Goal: Task Accomplishment & Management: Use online tool/utility

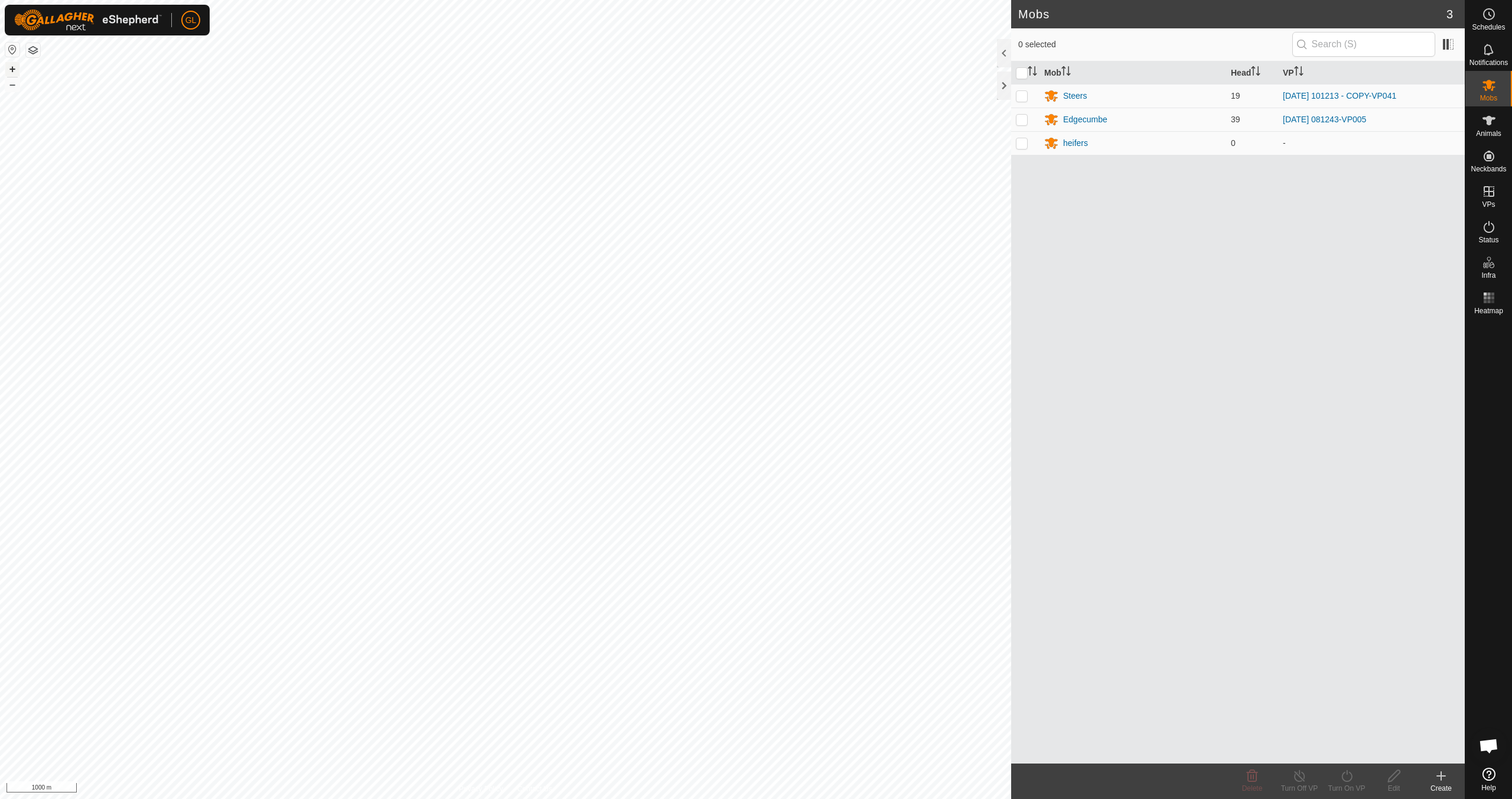
click at [13, 69] on button "+" at bounding box center [12, 69] width 14 height 14
click at [16, 69] on button "+" at bounding box center [12, 69] width 14 height 14
click at [1082, 119] on div "Edgecumbe" at bounding box center [1085, 119] width 44 height 12
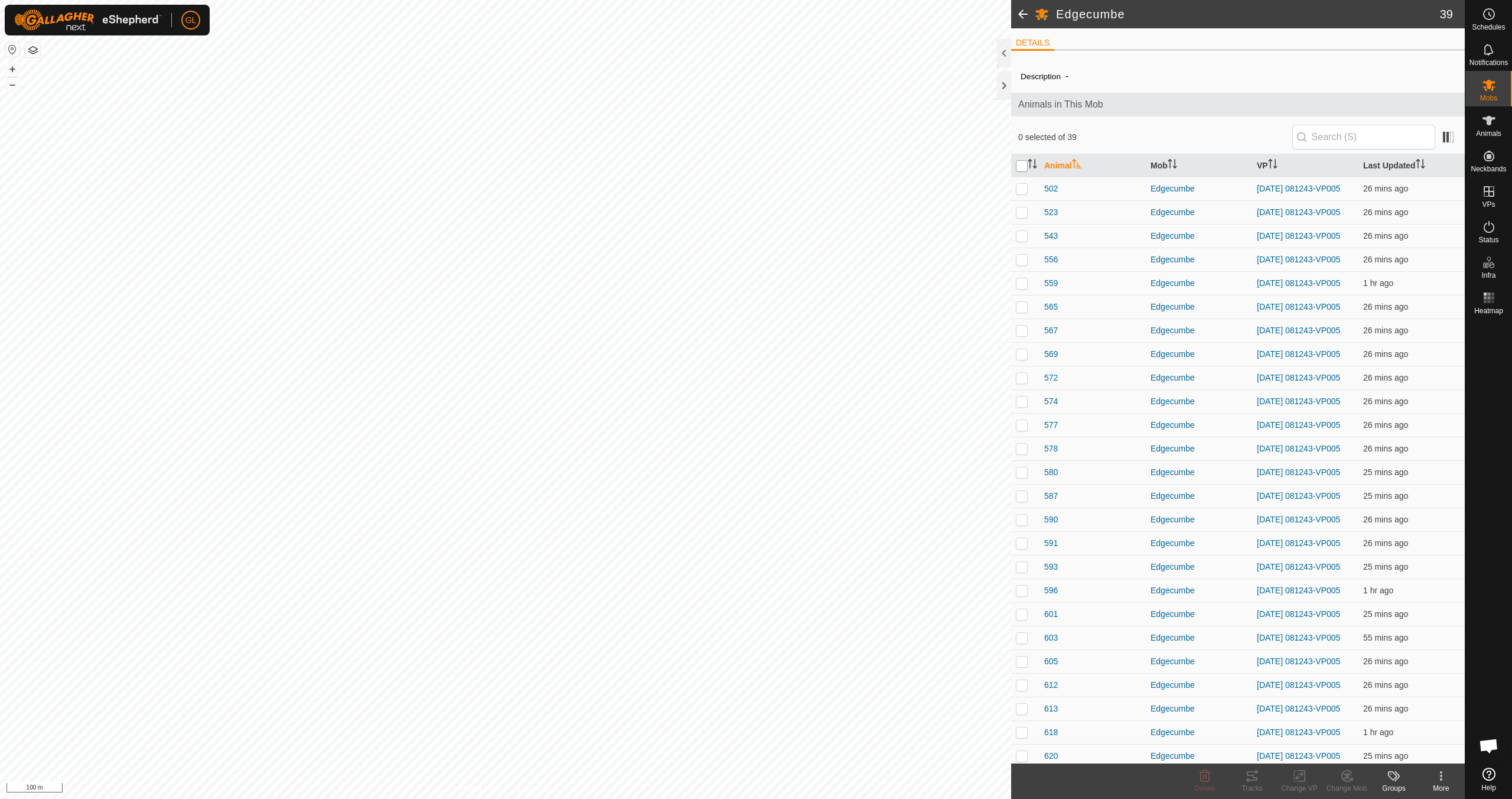
click at [1022, 166] on input "checkbox" at bounding box center [1022, 166] width 12 height 12
checkbox input "true"
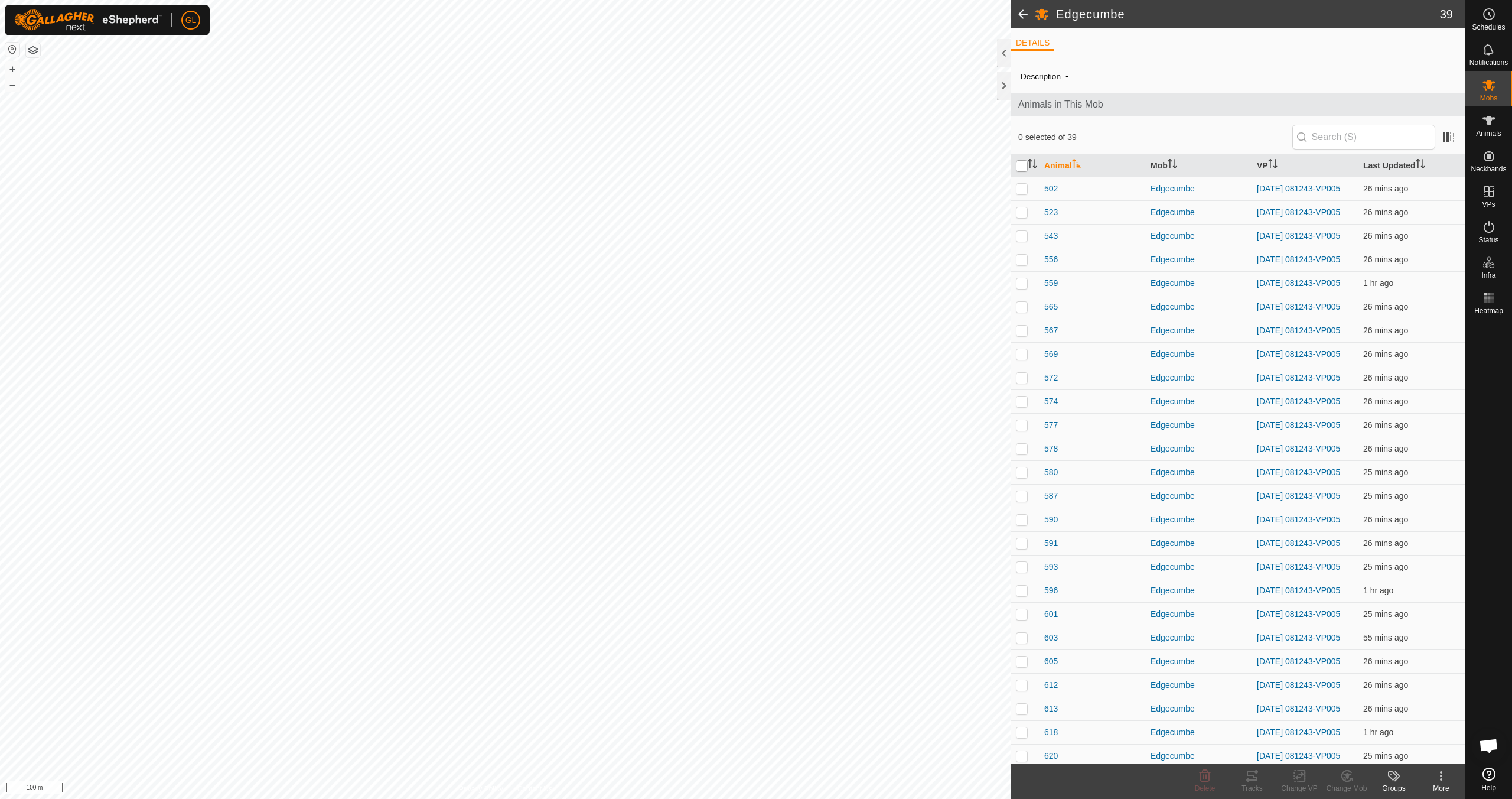
checkbox input "true"
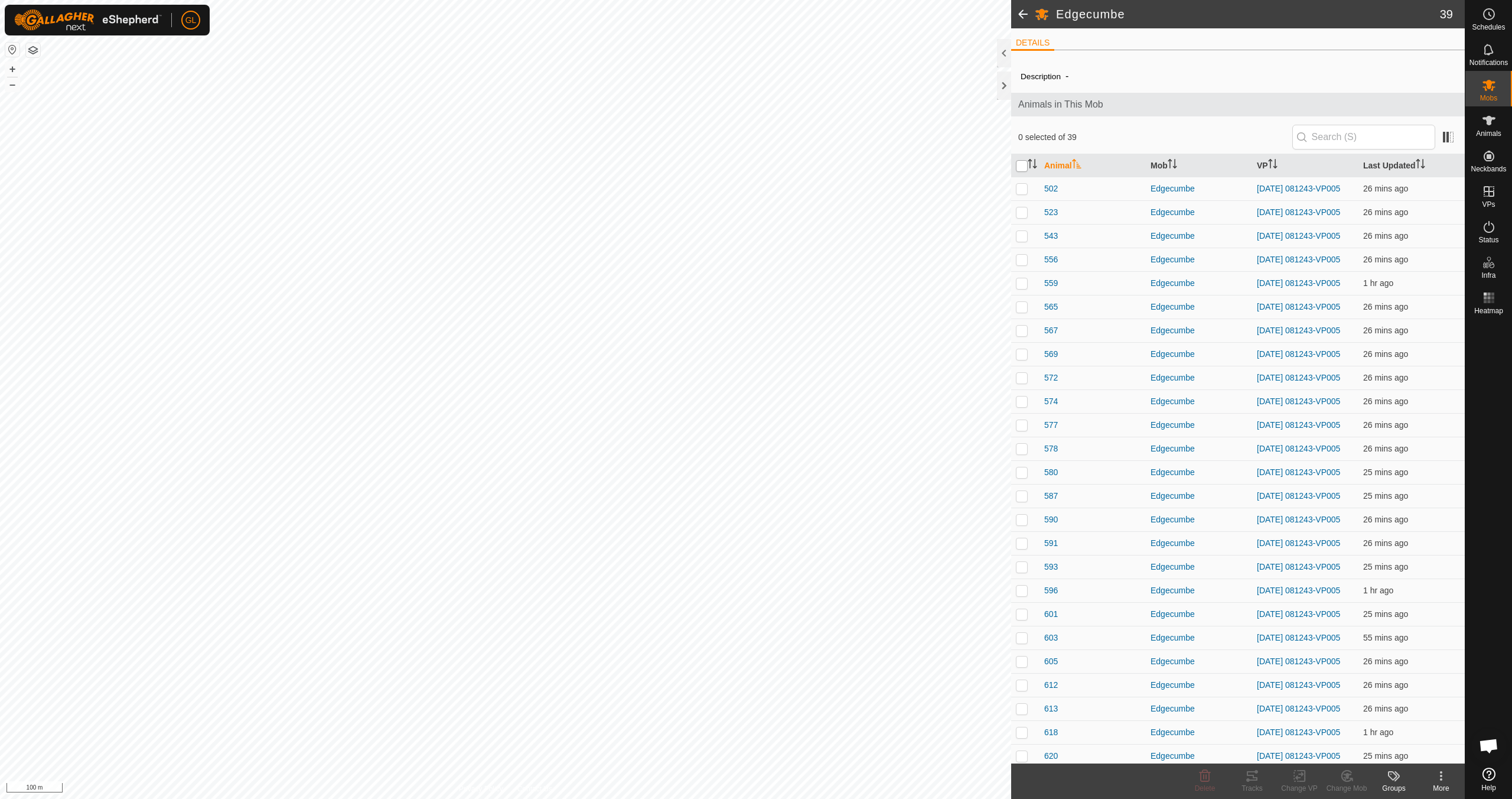
checkbox input "true"
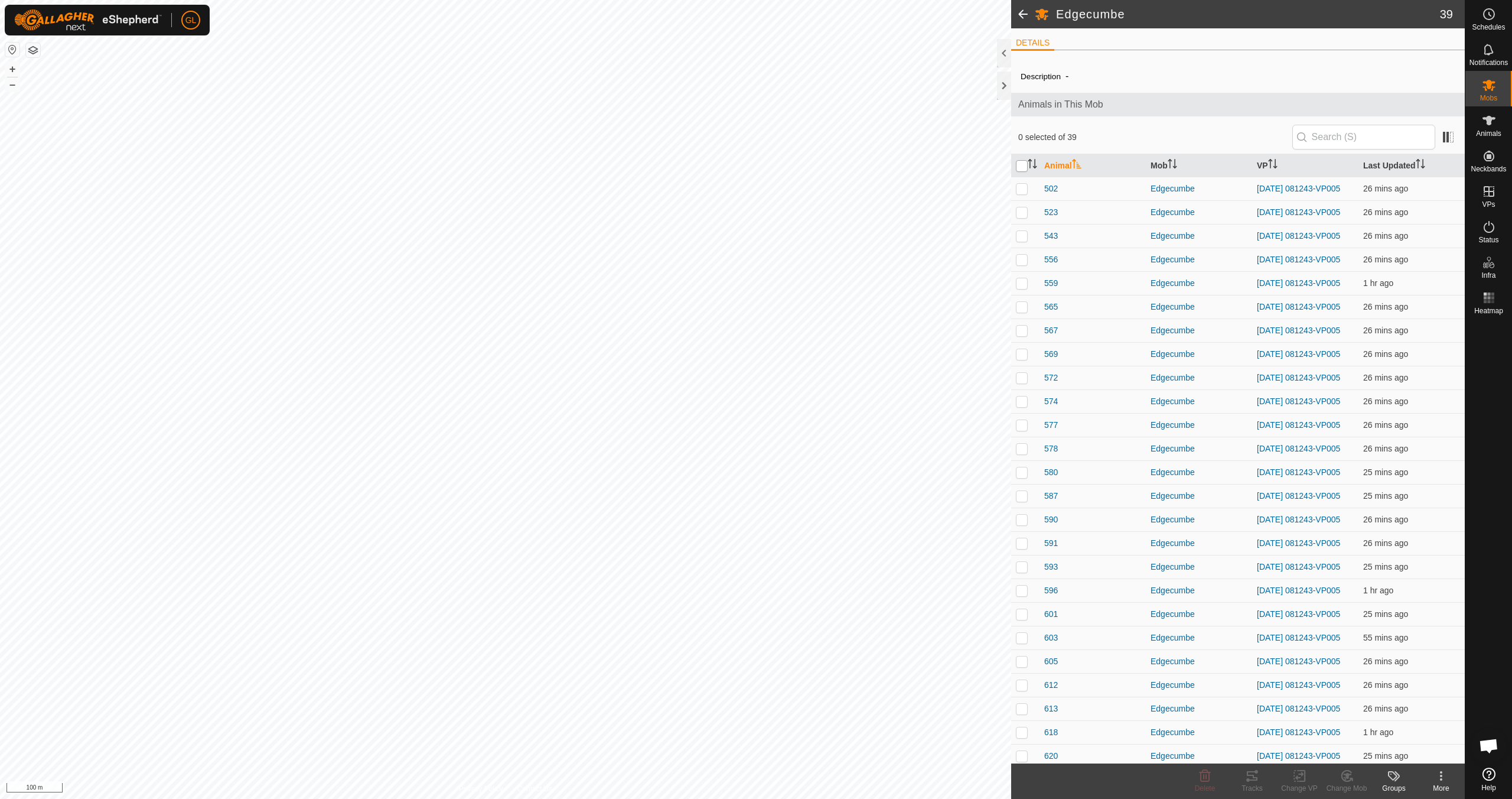
checkbox input "true"
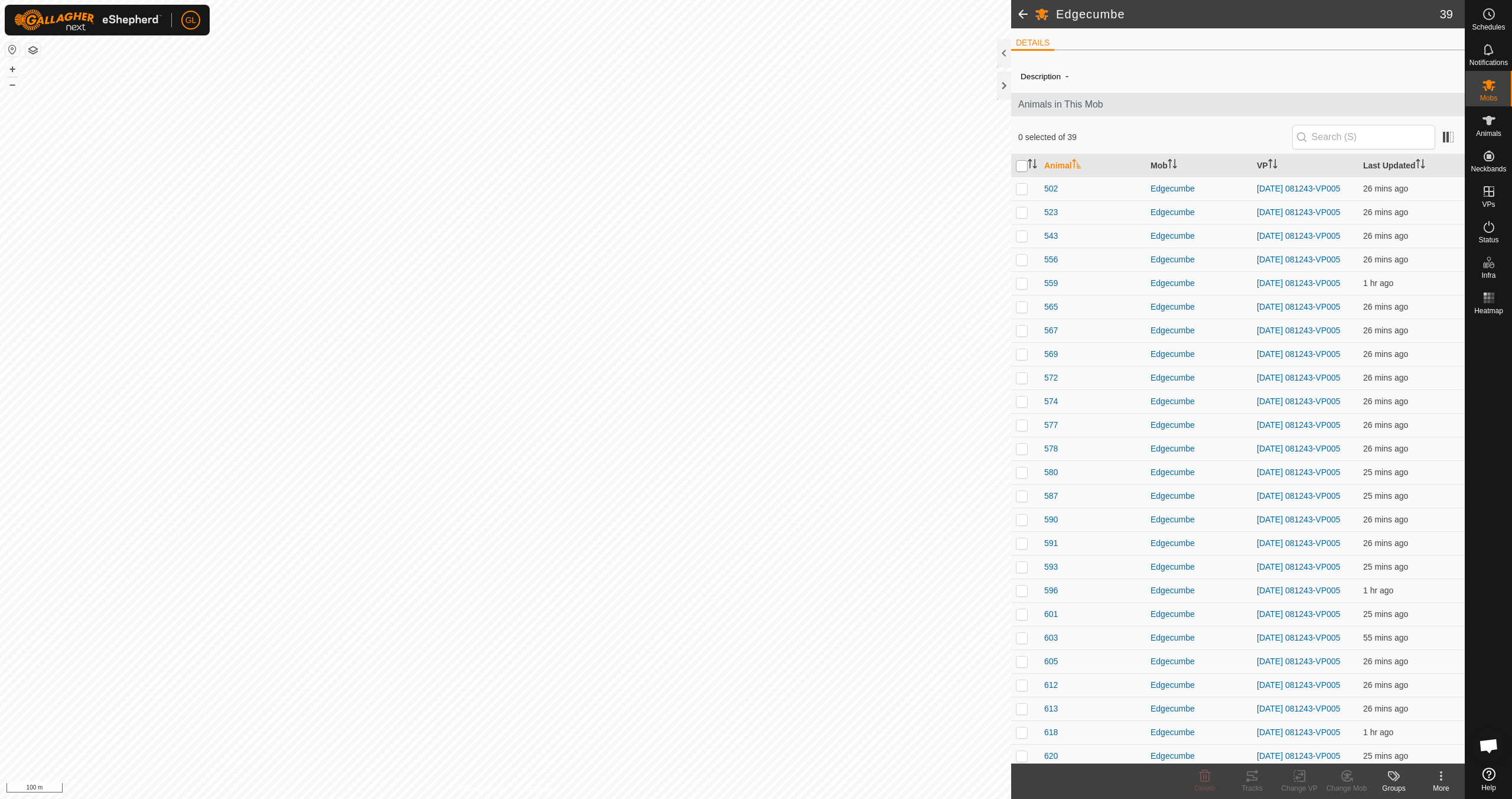
checkbox input "true"
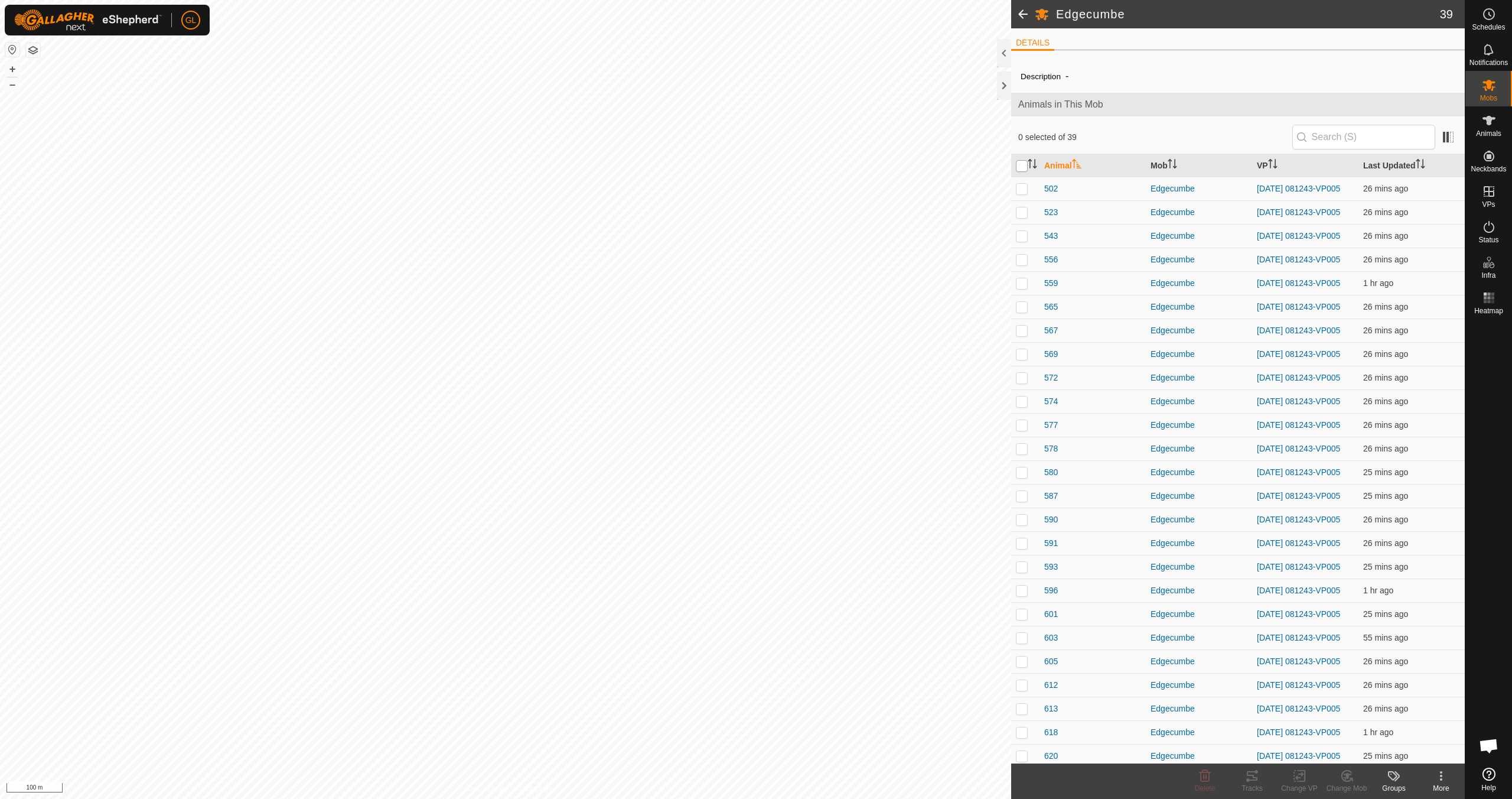
checkbox input "true"
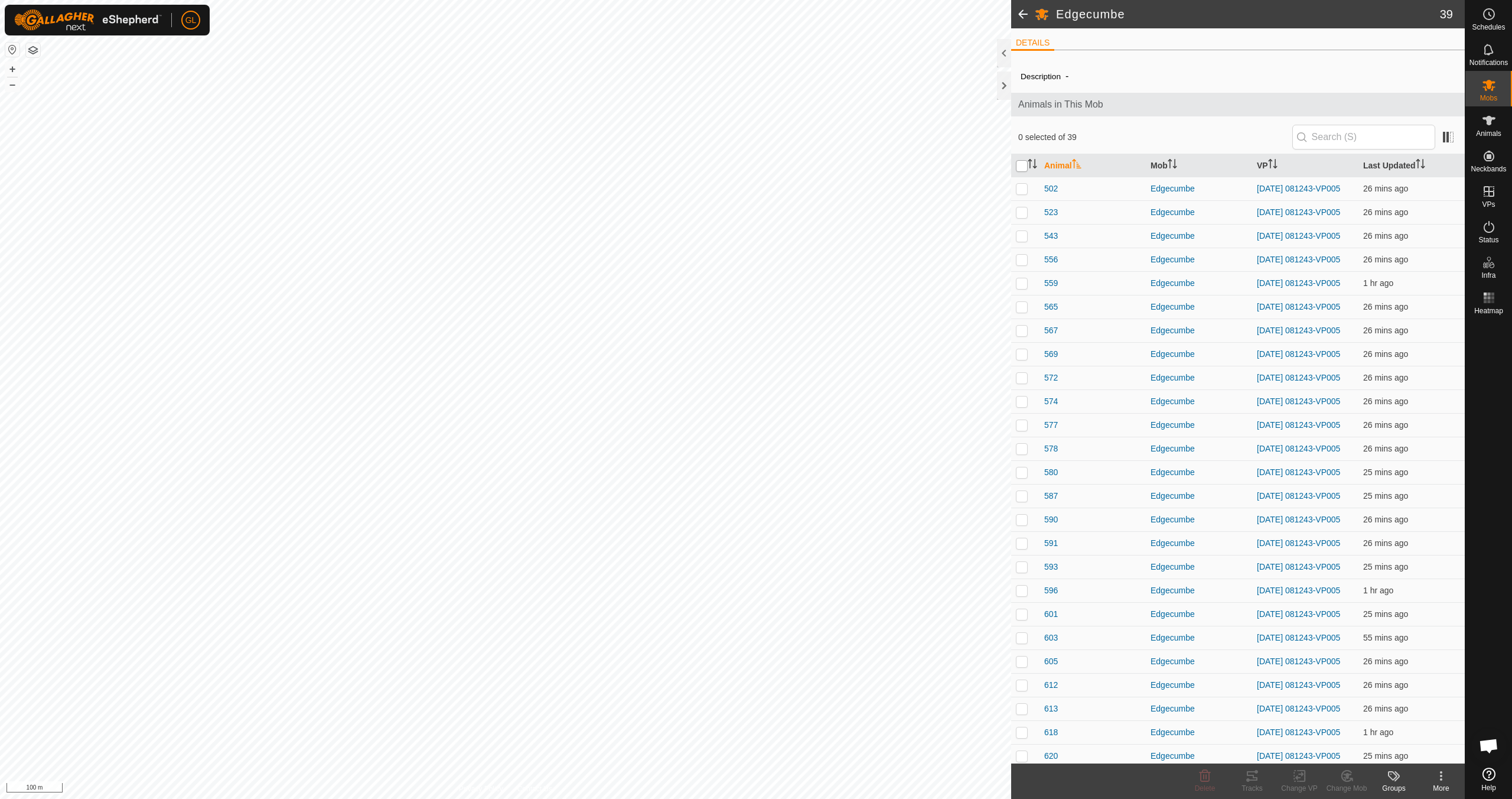
checkbox input "true"
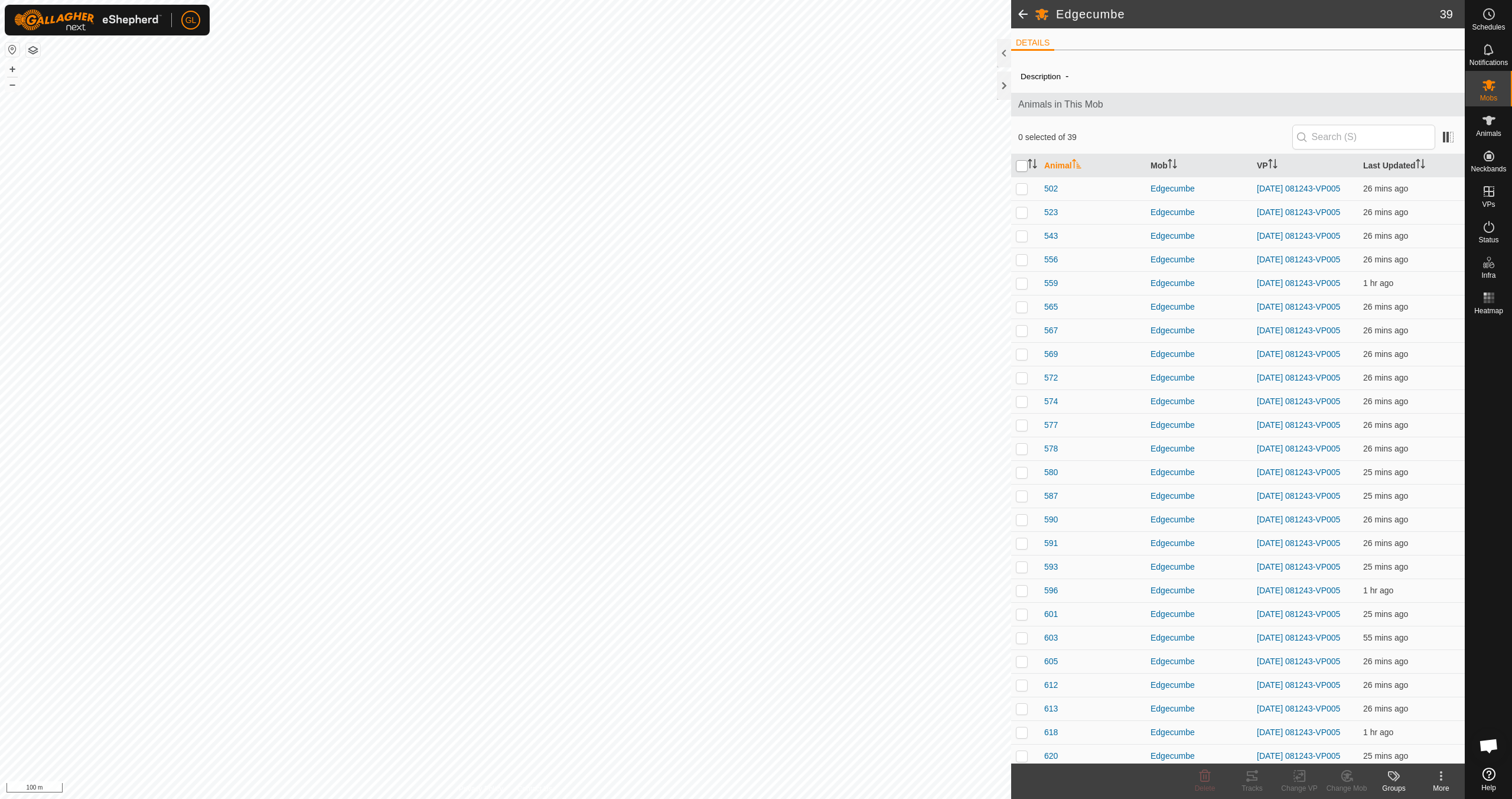
checkbox input "true"
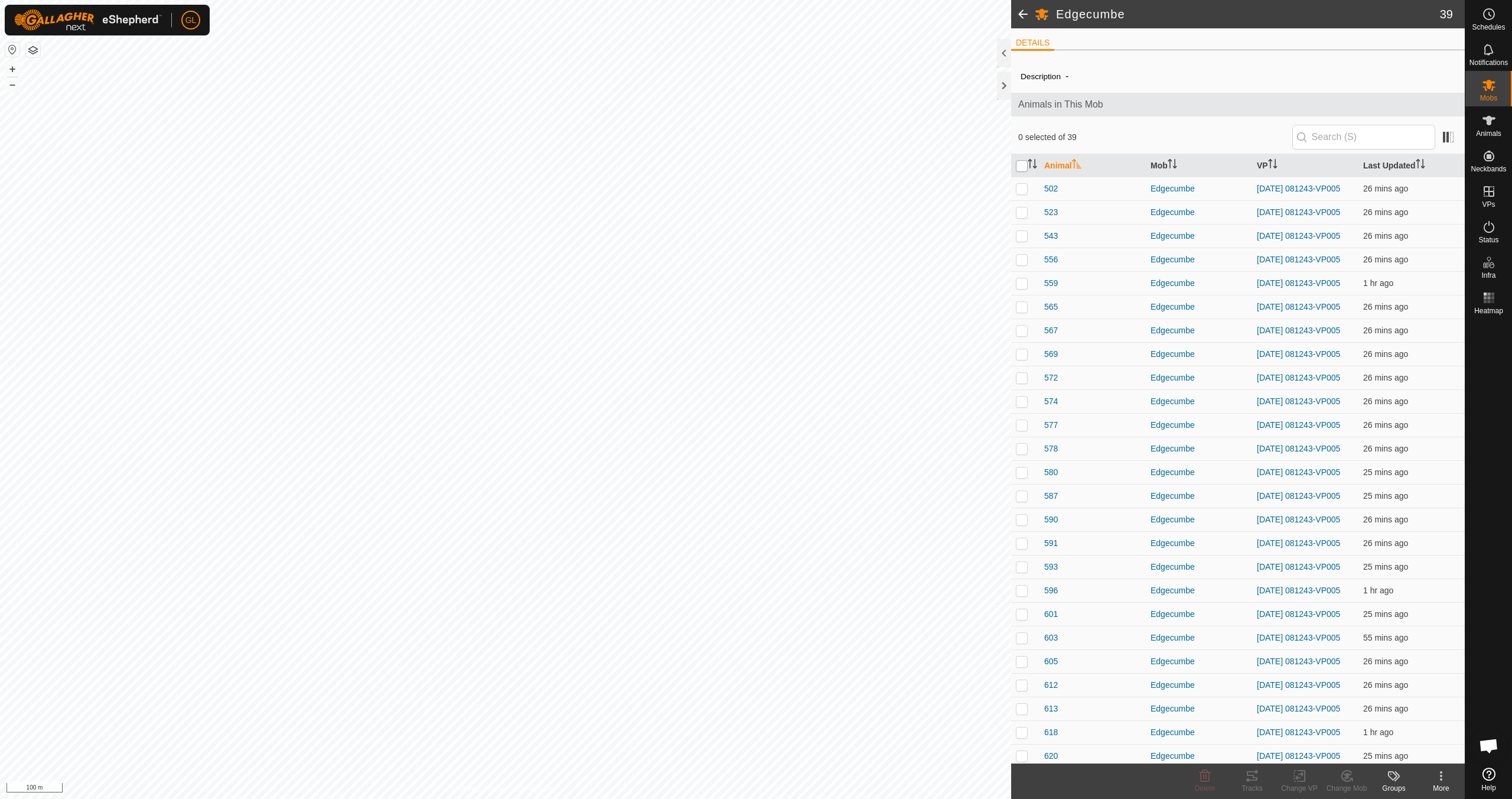
checkbox input "true"
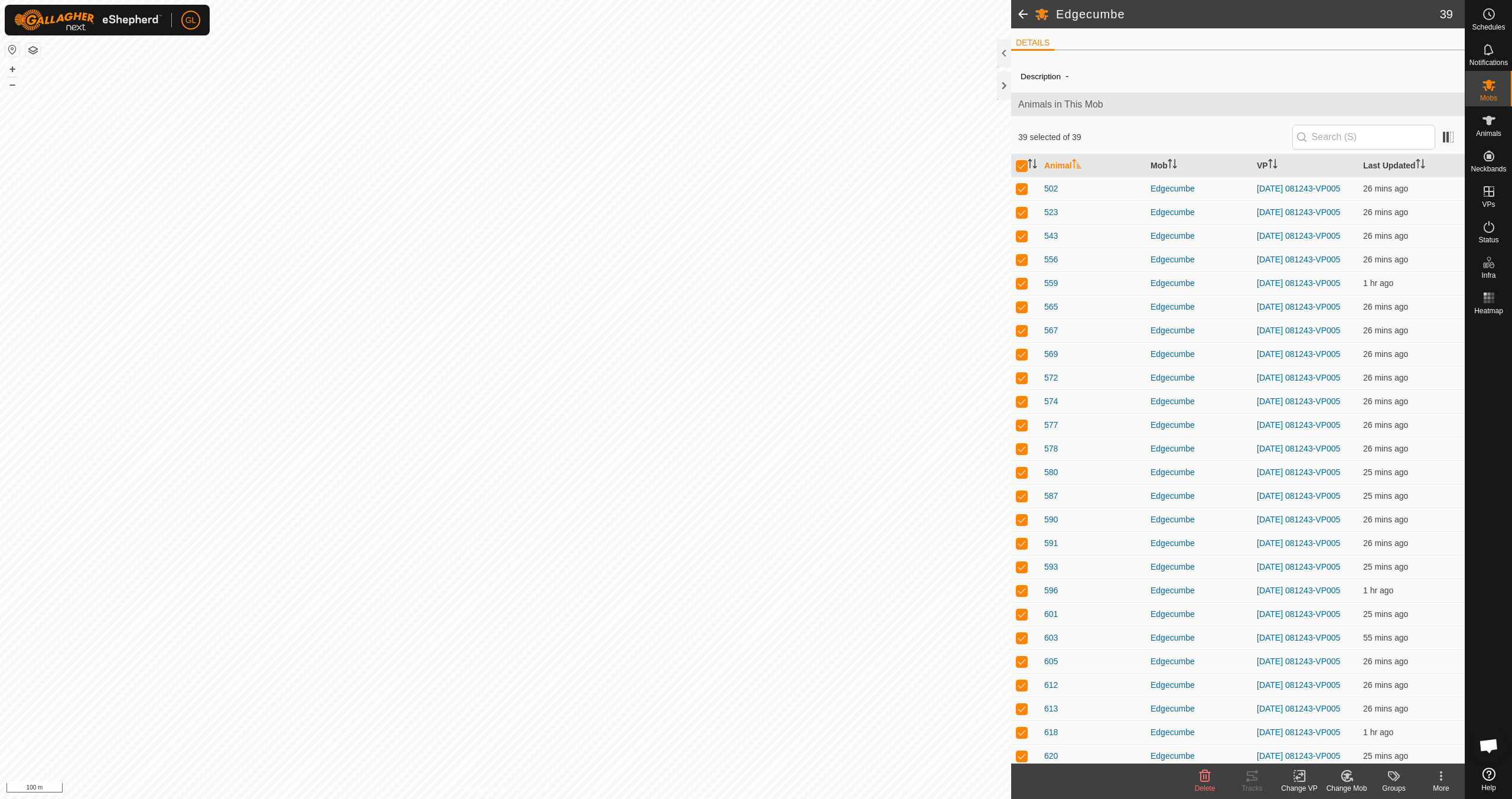
click at [1302, 775] on icon at bounding box center [1300, 776] width 9 height 8
click at [1330, 729] on link "Choose VP..." at bounding box center [1335, 725] width 117 height 24
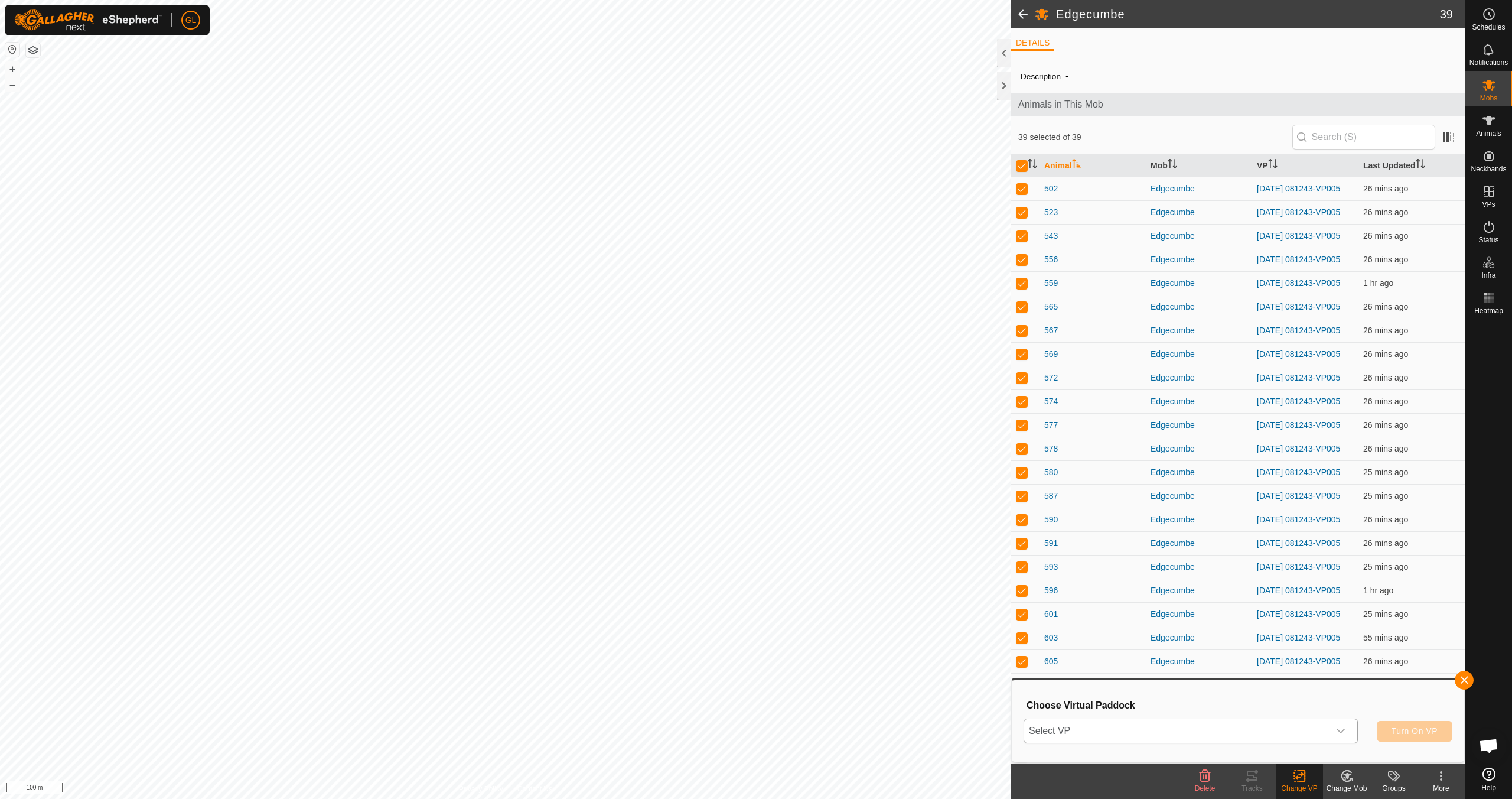
click at [1340, 731] on icon "dropdown trigger" at bounding box center [1340, 731] width 9 height 9
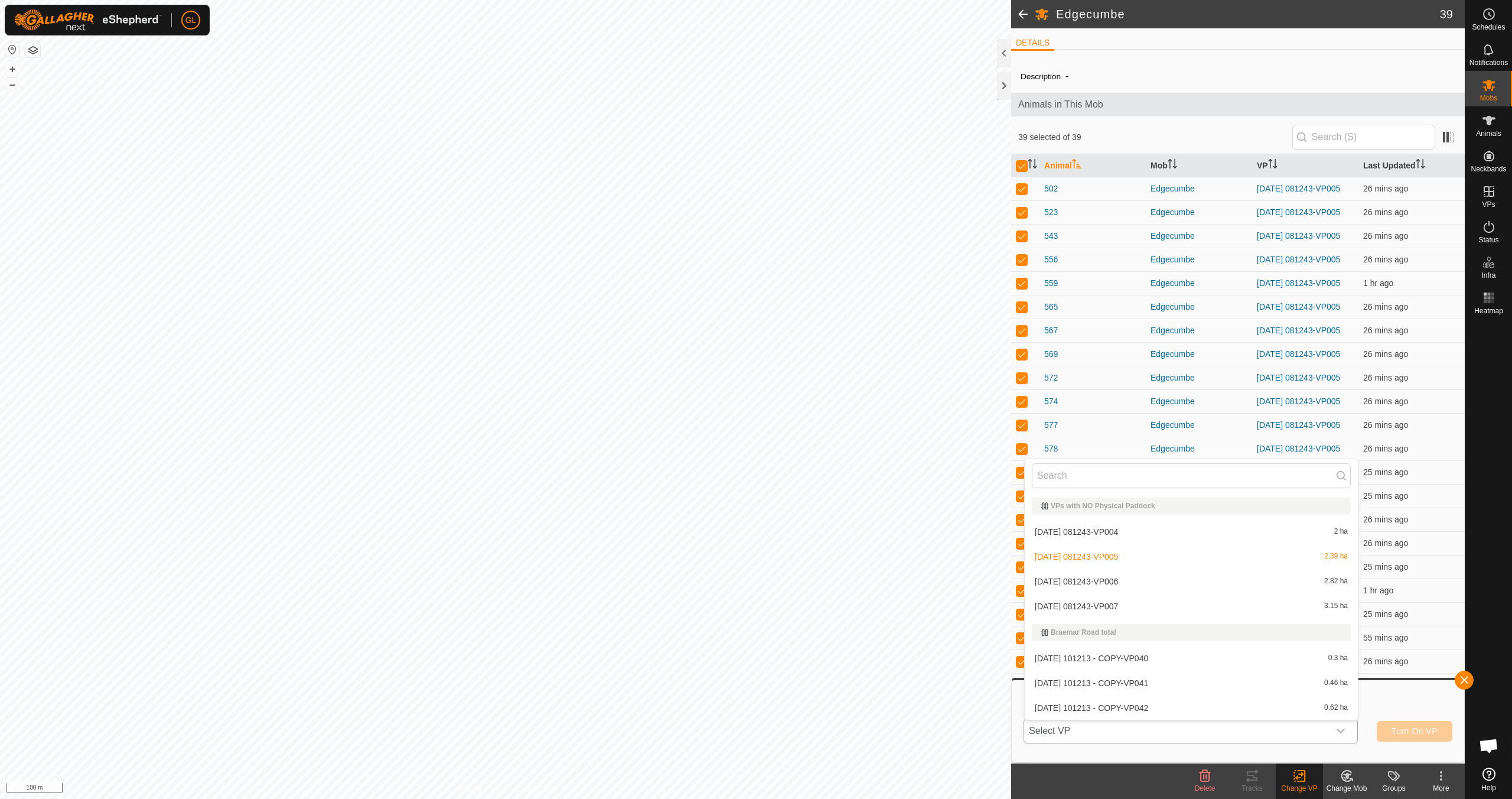
click at [1151, 578] on li "[DATE] 081243-VP006 2.82 ha" at bounding box center [1192, 582] width 333 height 24
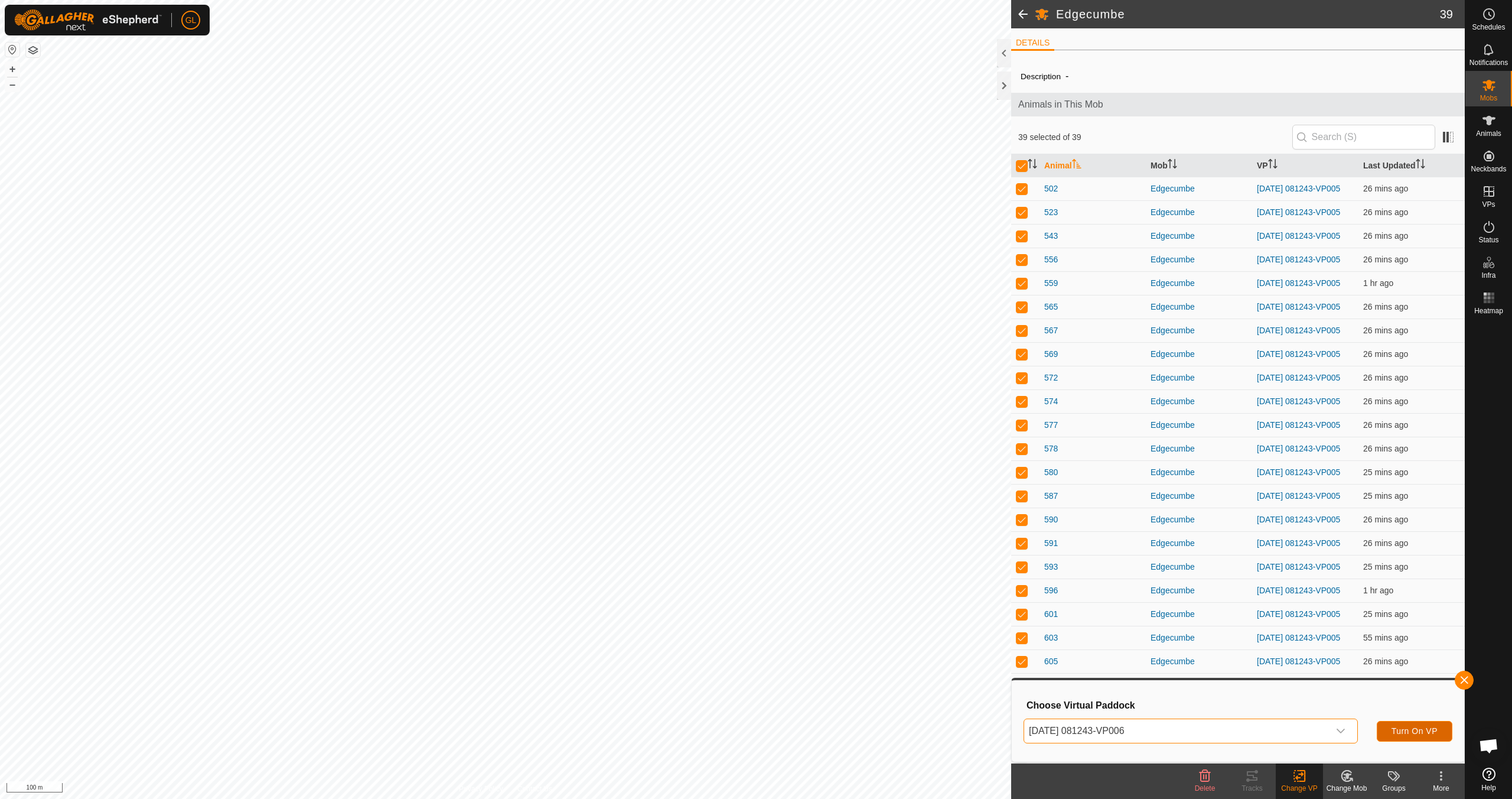
click at [1412, 731] on span "Turn On VP" at bounding box center [1415, 731] width 46 height 9
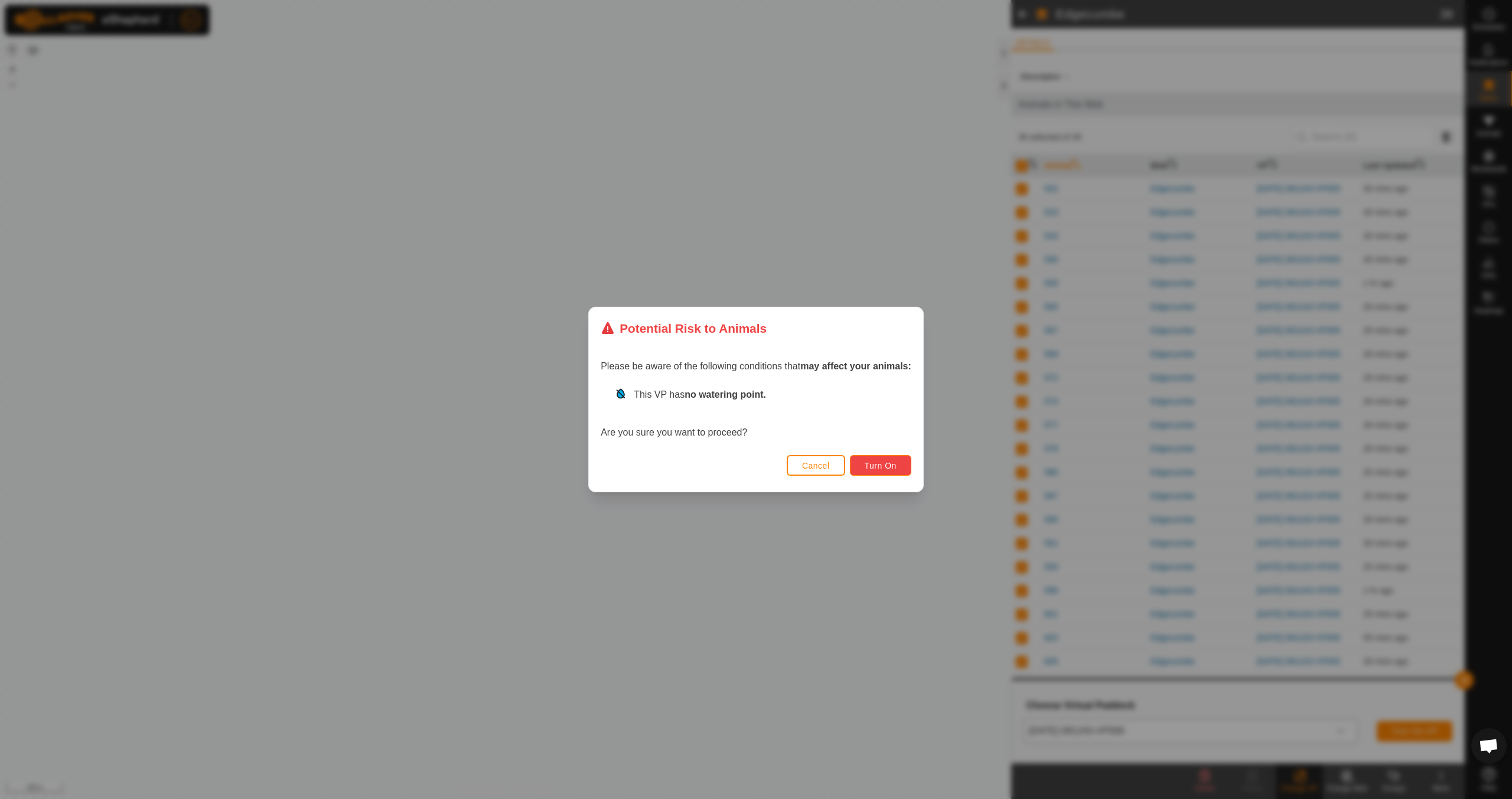
click at [886, 471] on button "Turn On" at bounding box center [881, 465] width 61 height 21
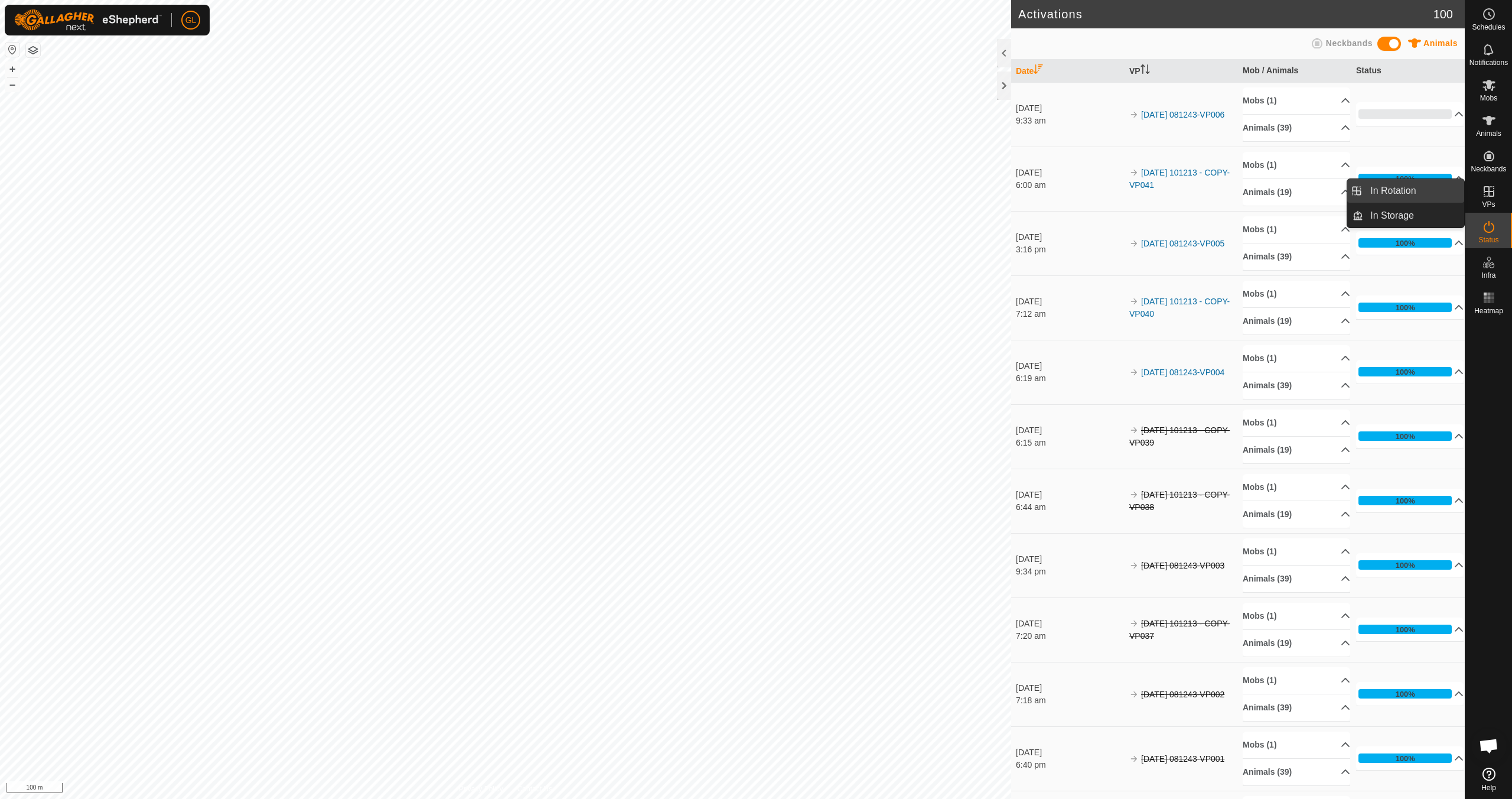
click at [1413, 190] on link "In Rotation" at bounding box center [1413, 190] width 101 height 24
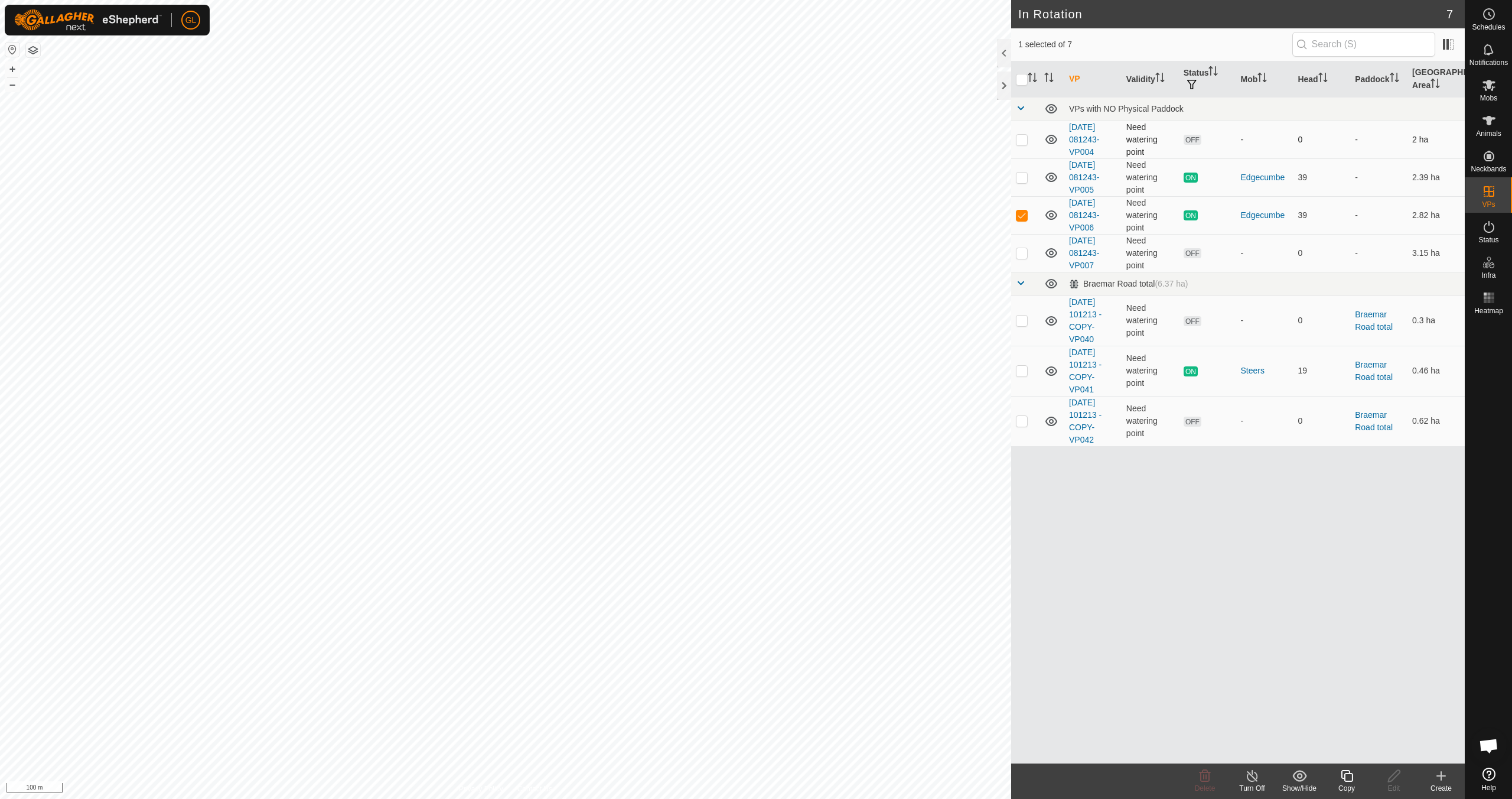
click at [1024, 144] on td at bounding box center [1026, 139] width 29 height 38
checkbox input "true"
click at [1028, 217] on td at bounding box center [1026, 215] width 29 height 38
checkbox input "false"
click at [1202, 782] on icon at bounding box center [1205, 776] width 14 height 14
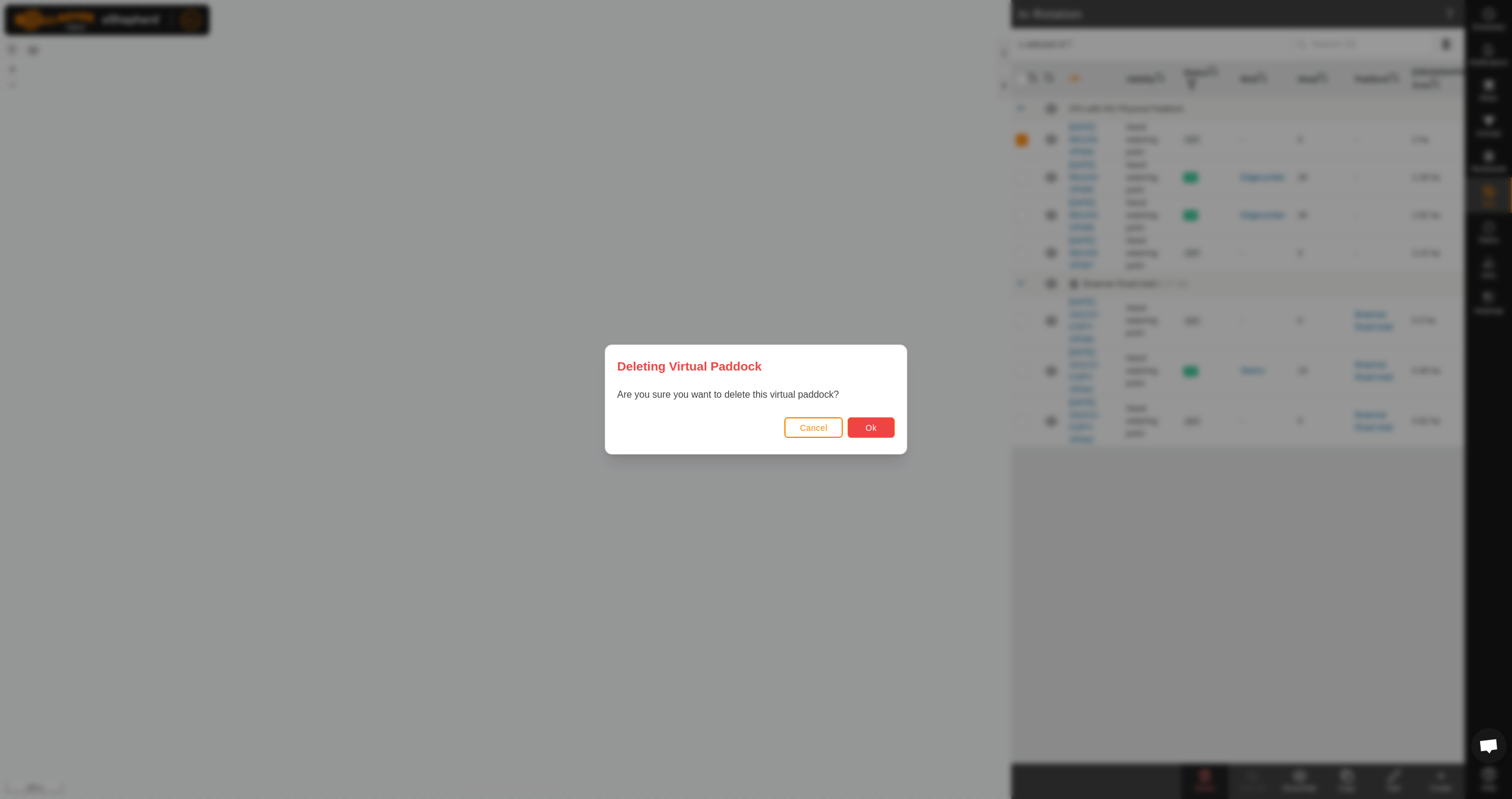
click at [881, 427] on button "Ok" at bounding box center [871, 427] width 47 height 21
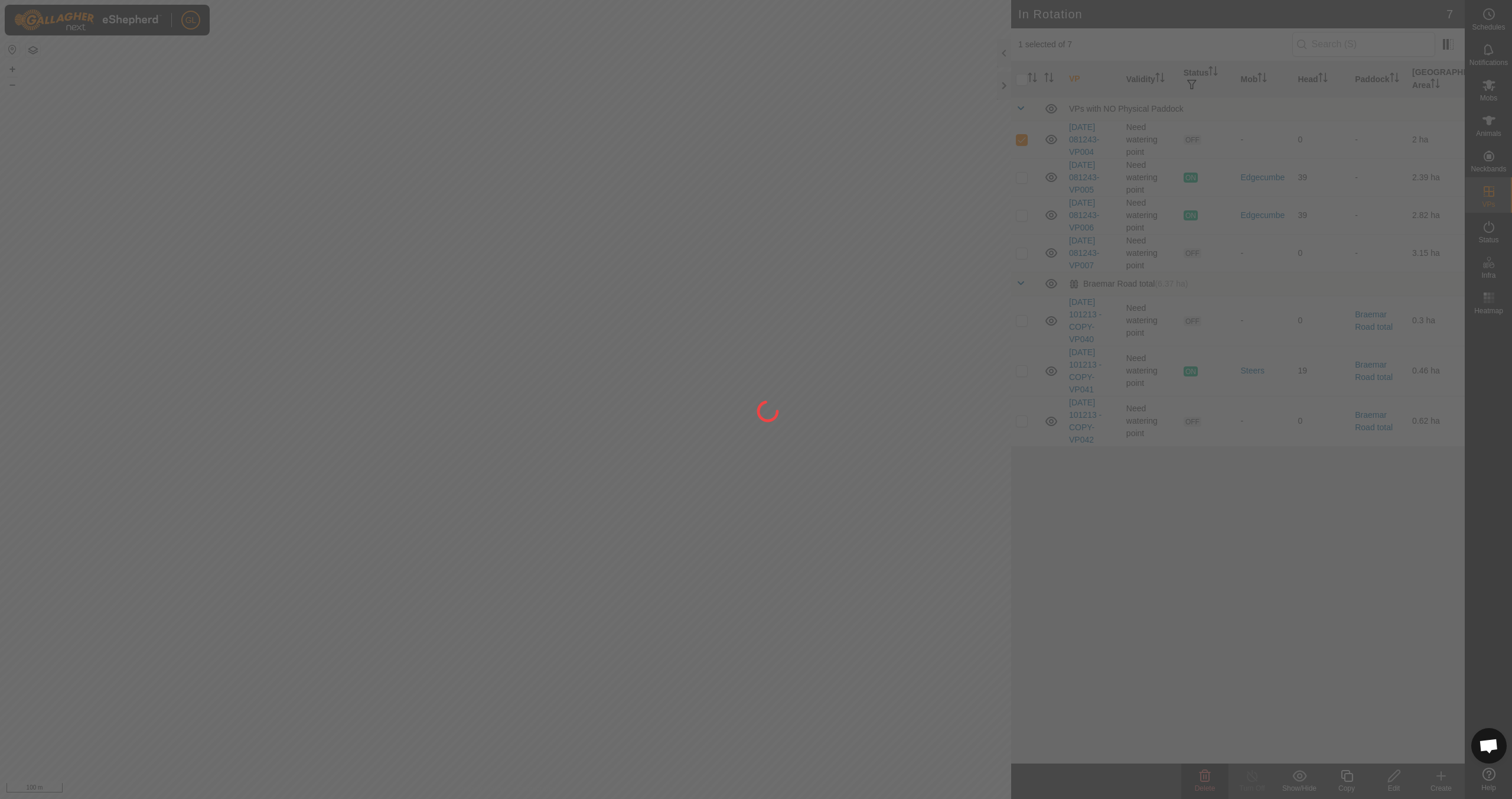
checkbox input "false"
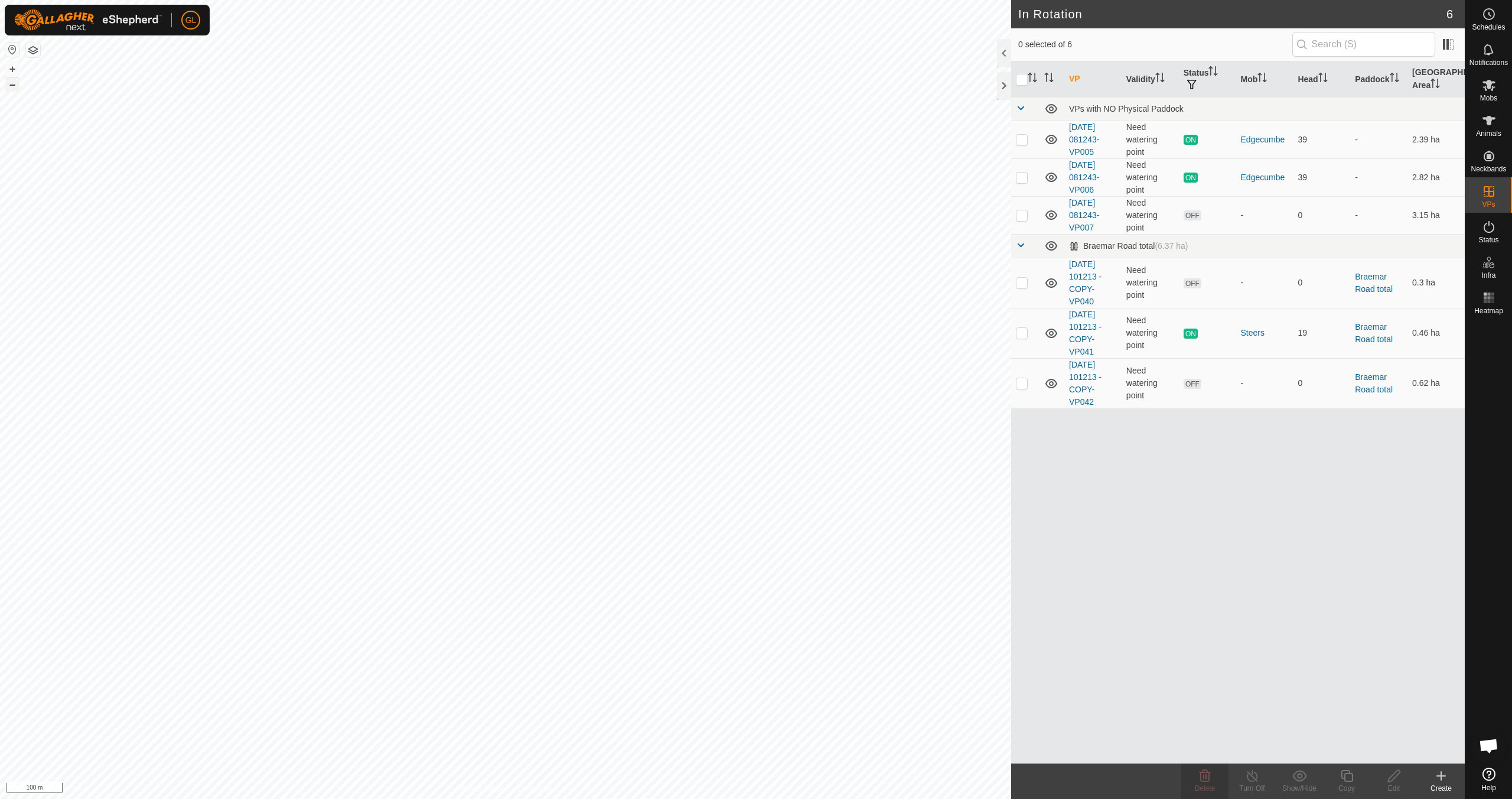
click at [11, 85] on button "–" at bounding box center [12, 84] width 14 height 14
click at [13, 69] on button "+" at bounding box center [12, 69] width 14 height 14
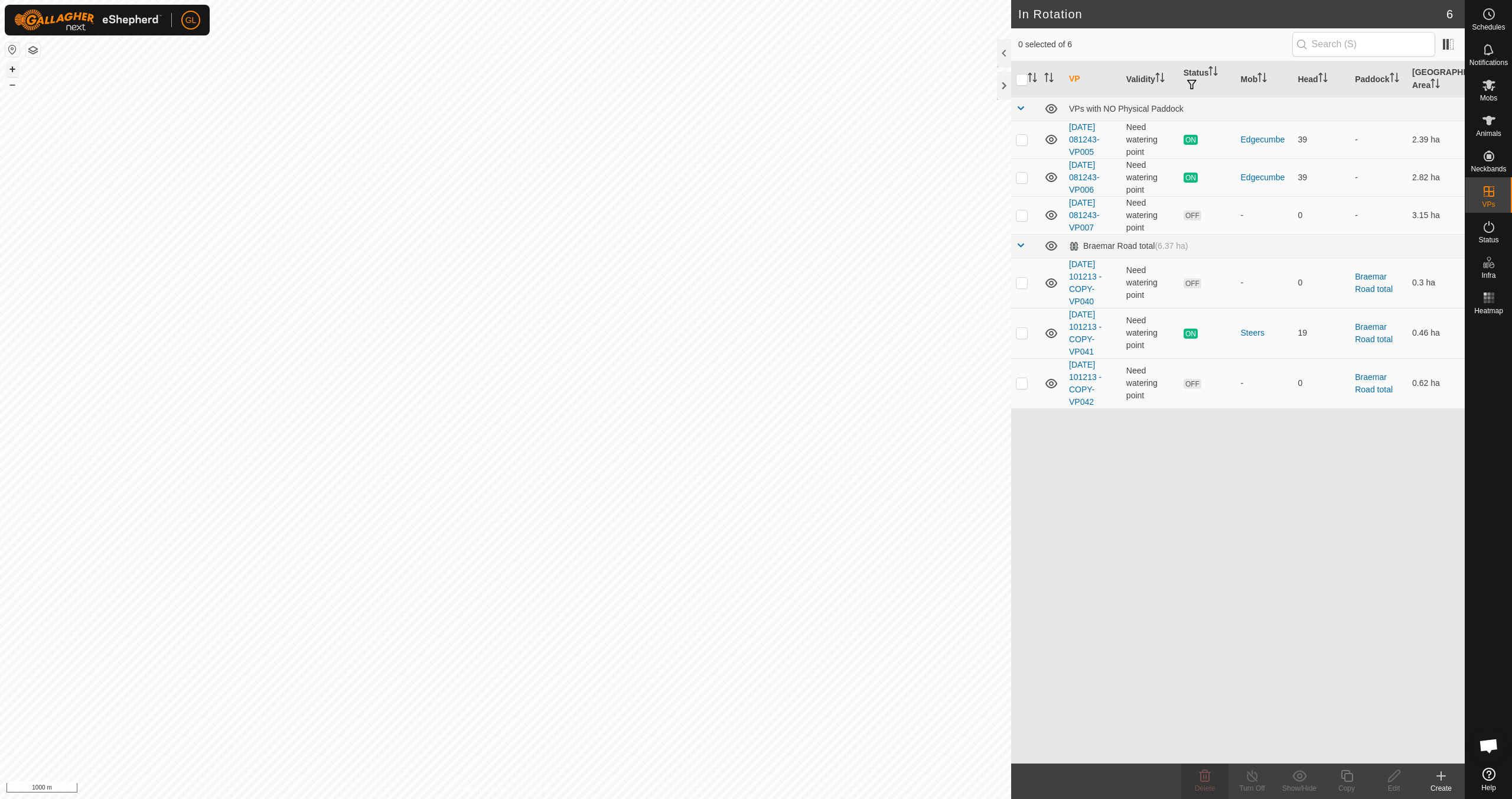
click at [14, 69] on button "+" at bounding box center [12, 69] width 14 height 14
click at [13, 70] on button "+" at bounding box center [12, 69] width 14 height 14
click at [12, 71] on button "+" at bounding box center [12, 69] width 14 height 14
click at [11, 72] on button "+" at bounding box center [12, 69] width 14 height 14
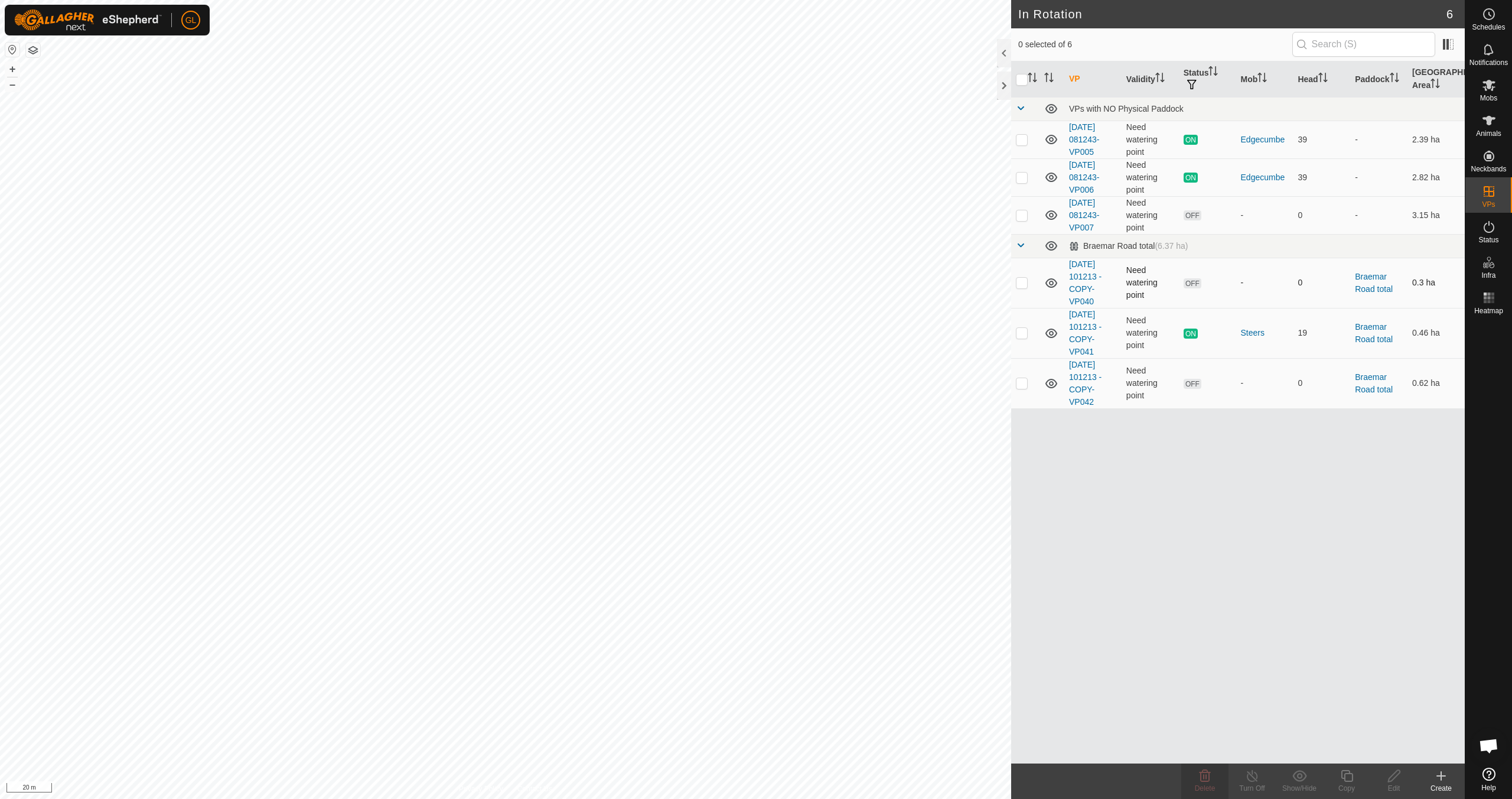
click at [1020, 283] on p-checkbox at bounding box center [1022, 282] width 12 height 9
click at [1202, 779] on icon at bounding box center [1205, 776] width 14 height 14
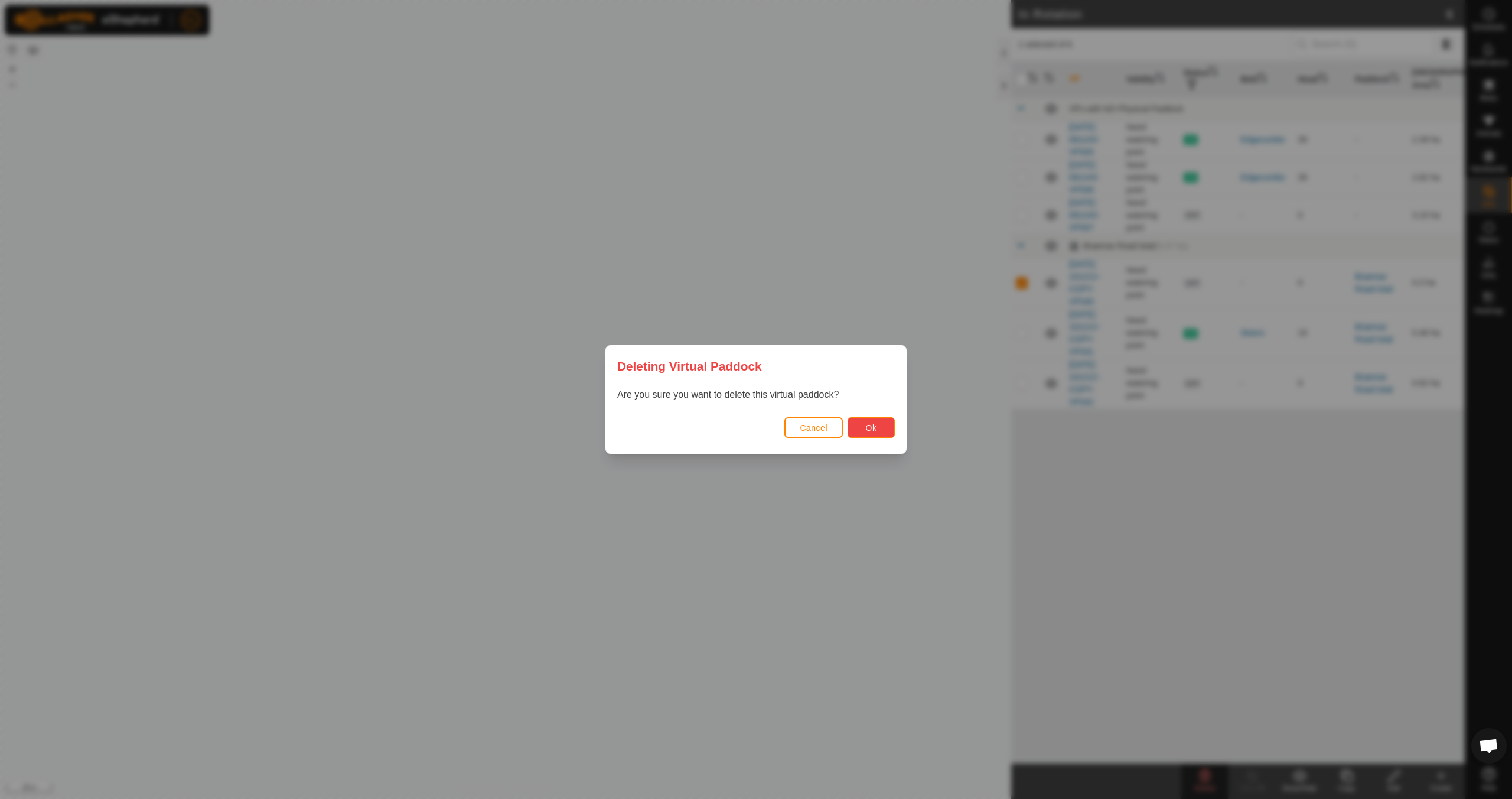
click at [873, 426] on span "Ok" at bounding box center [871, 428] width 11 height 9
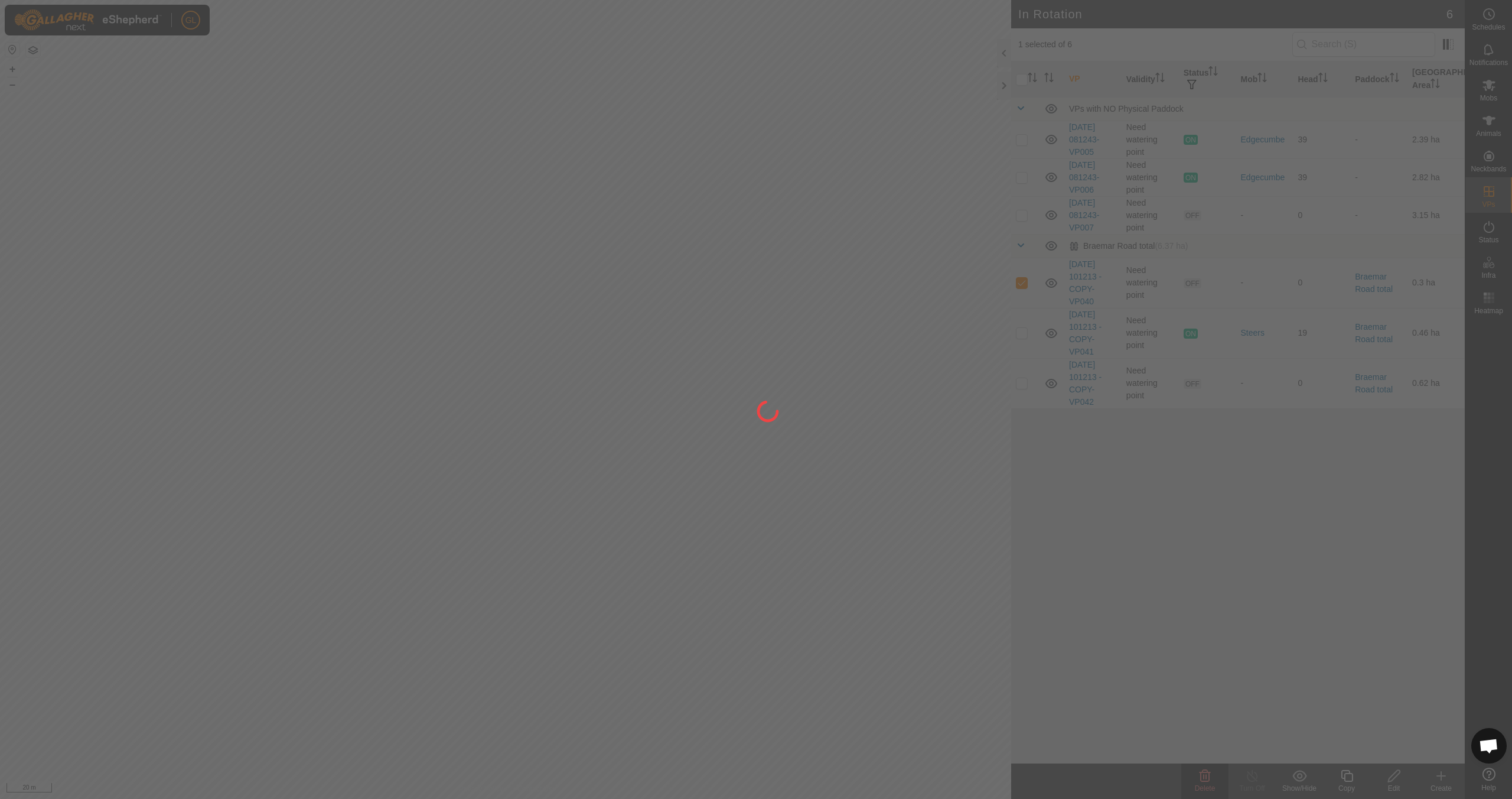
checkbox input "false"
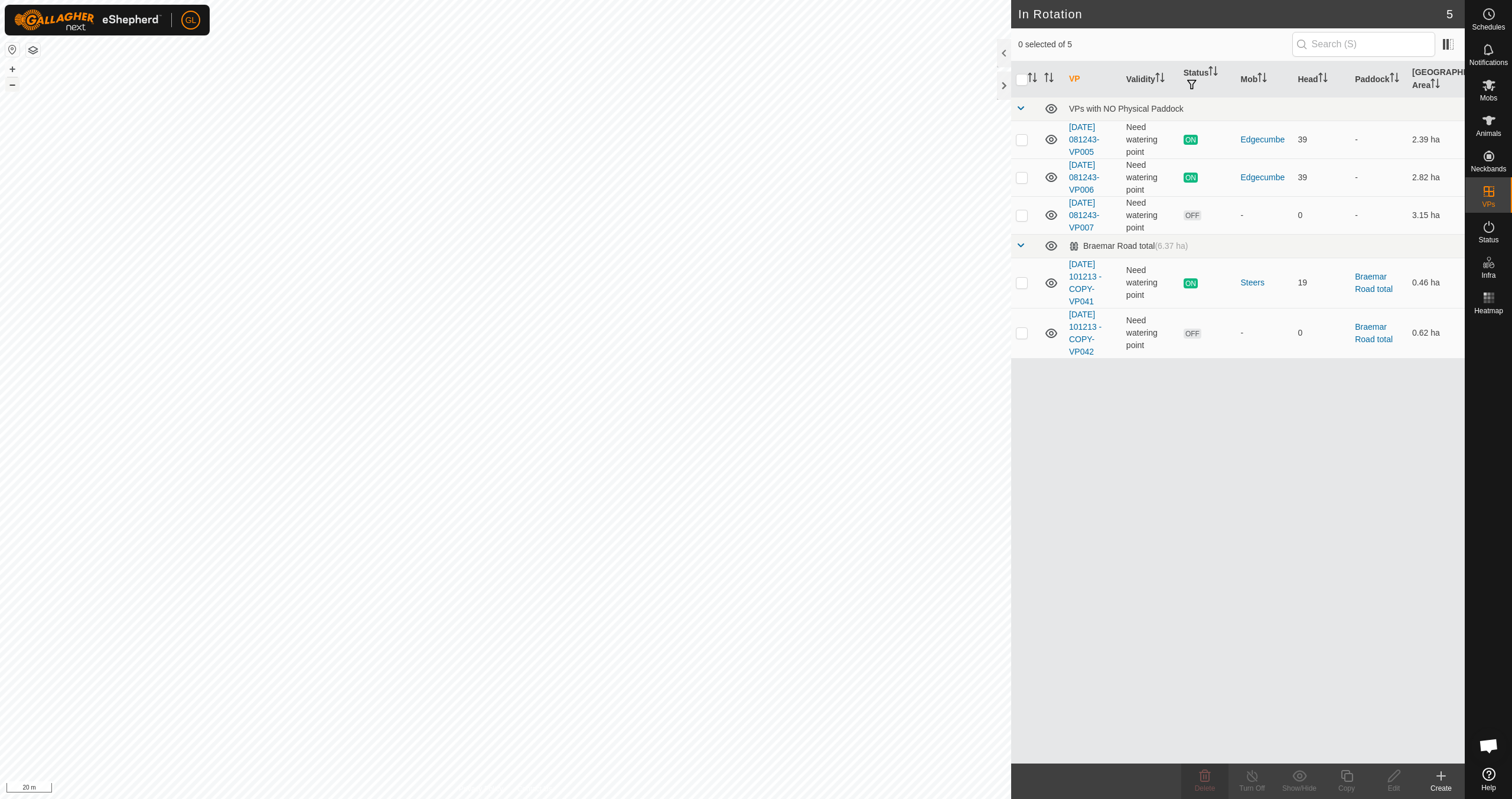
click at [8, 84] on button "–" at bounding box center [12, 84] width 14 height 14
click at [11, 72] on button "+" at bounding box center [12, 69] width 14 height 14
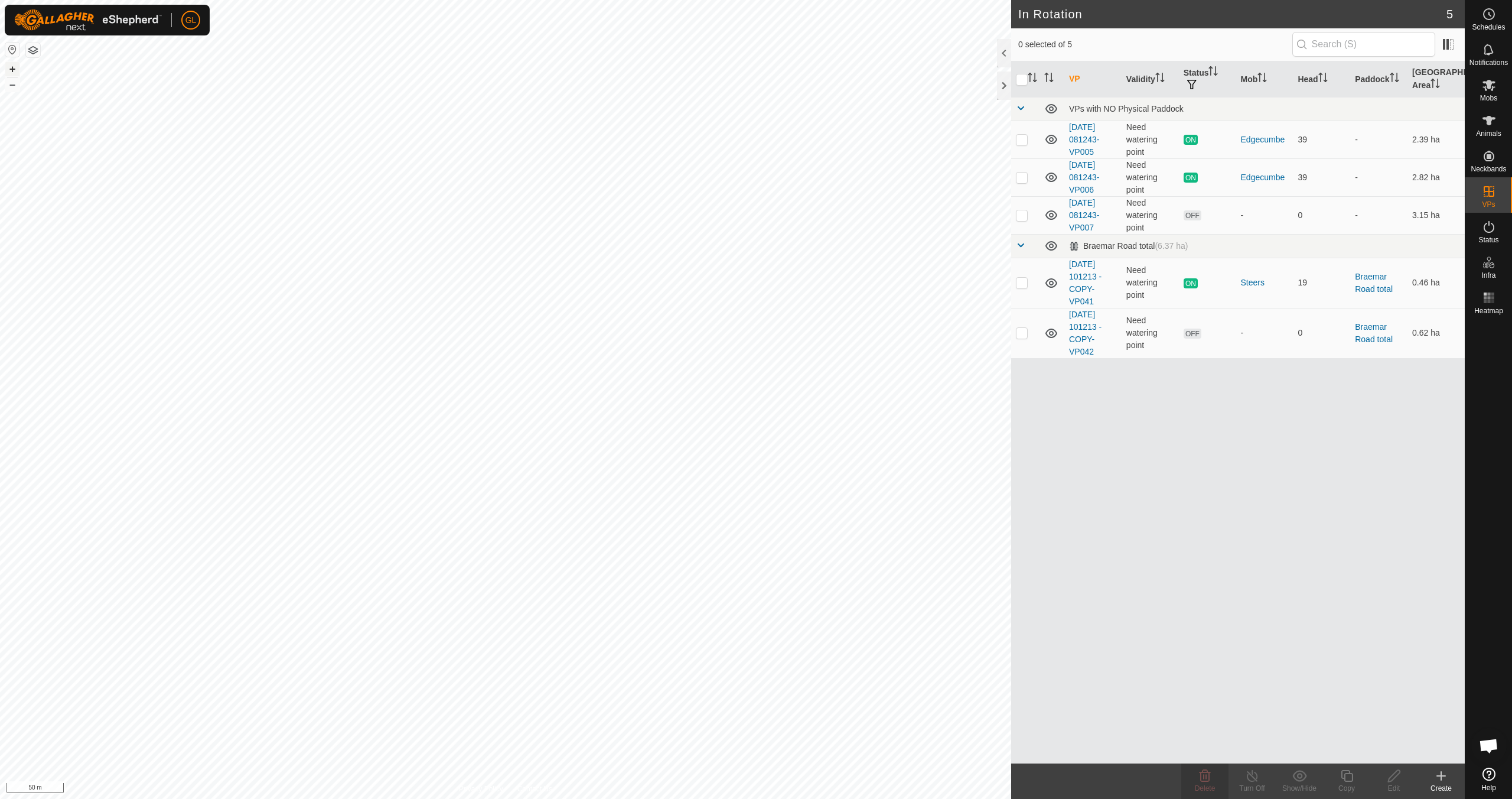
click at [11, 72] on button "+" at bounding box center [12, 69] width 14 height 14
click at [12, 90] on button "–" at bounding box center [12, 84] width 14 height 14
